Goal: Task Accomplishment & Management: Manage account settings

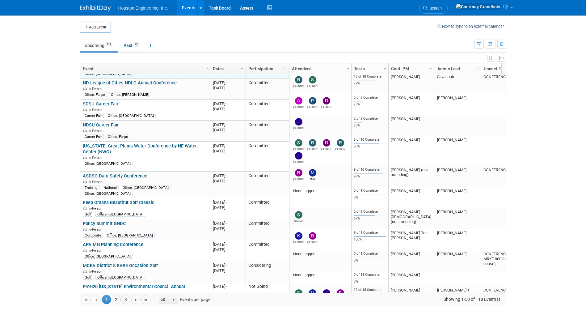
scroll to position [74, 0]
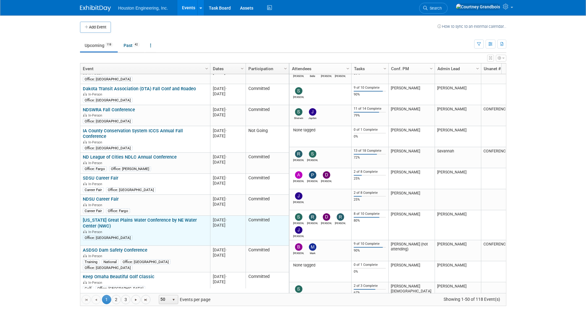
click at [123, 217] on link "[US_STATE] Great Plains Water Conference by NE Water Center (NWC)" at bounding box center [140, 222] width 114 height 11
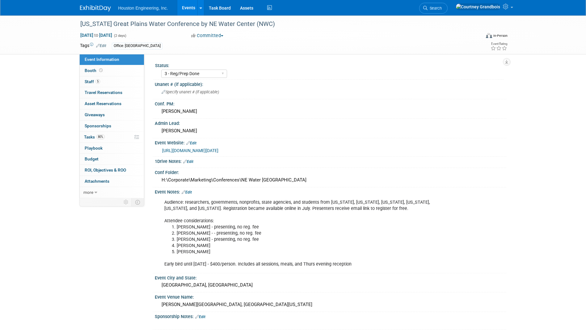
select select "3 - Reg/Prep Done"
select select "Yes"
select select "Water Resources"
click at [92, 135] on span "Tasks 80%" at bounding box center [94, 136] width 21 height 5
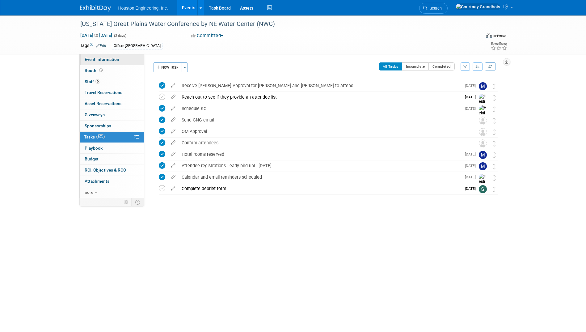
click at [102, 60] on span "Event Information" at bounding box center [102, 59] width 35 height 5
select select "3 - Reg/Prep Done"
select select "Yes"
select select "Water Resources"
